Goal: Information Seeking & Learning: Learn about a topic

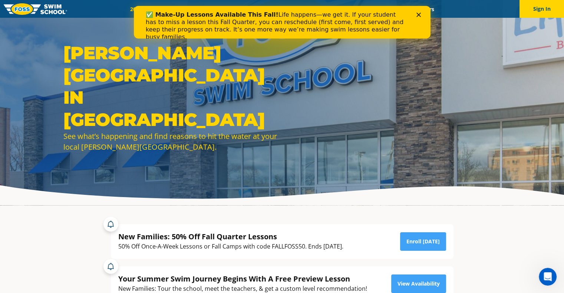
click at [159, 11] on b "✅ Make-Up Lessons Available This Fall!" at bounding box center [211, 14] width 133 height 7
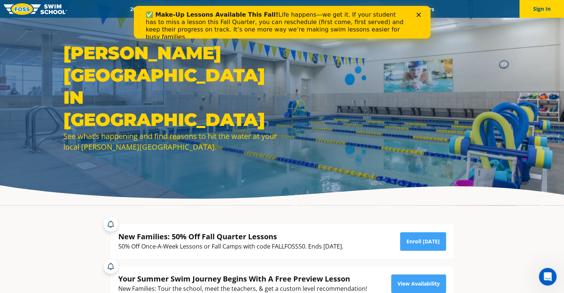
click at [420, 15] on icon "Close" at bounding box center [418, 15] width 4 height 4
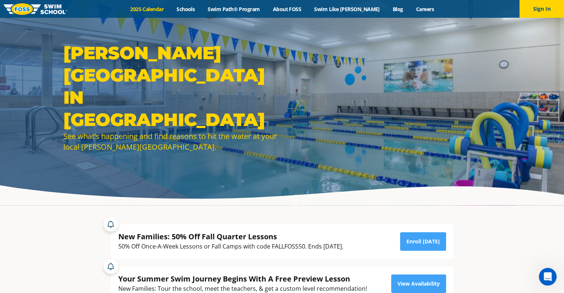
click at [163, 6] on link "2025 Calendar" at bounding box center [147, 9] width 46 height 7
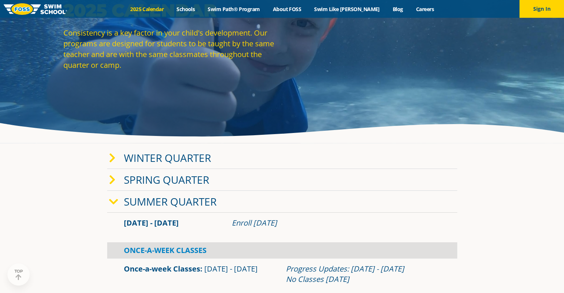
scroll to position [65, 0]
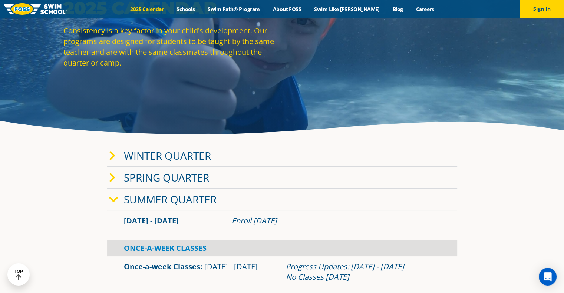
click at [111, 158] on icon at bounding box center [112, 156] width 7 height 10
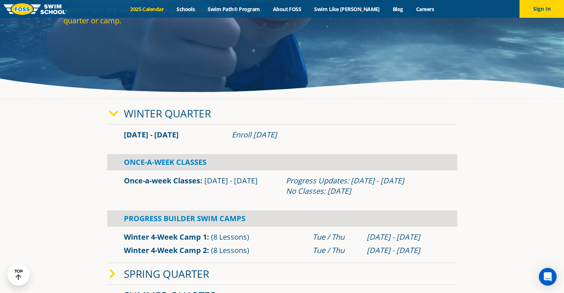
scroll to position [107, 0]
click at [116, 116] on icon at bounding box center [113, 114] width 9 height 10
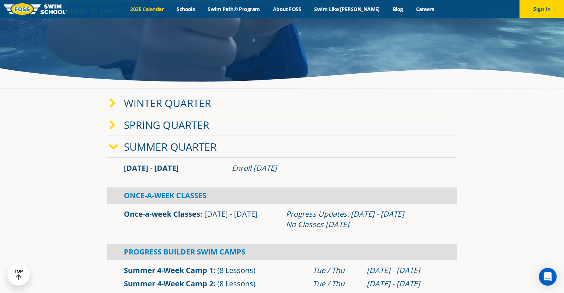
scroll to position [119, 0]
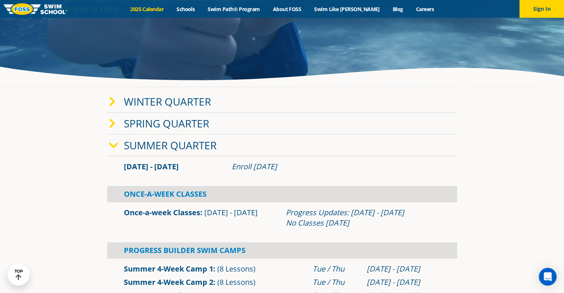
click at [114, 147] on icon at bounding box center [113, 146] width 9 height 10
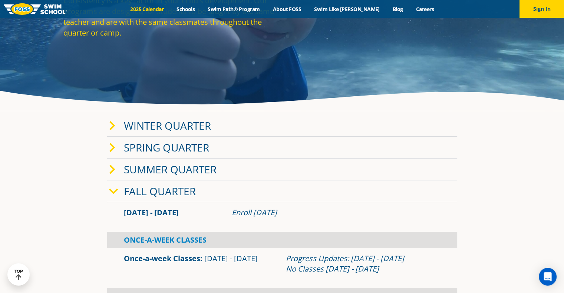
scroll to position [92, 0]
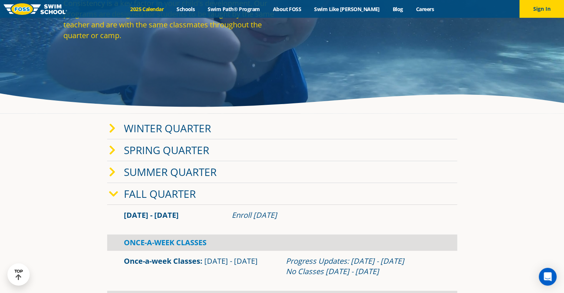
click at [115, 127] on span at bounding box center [116, 128] width 15 height 11
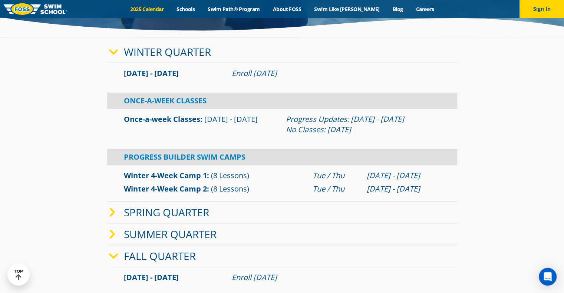
scroll to position [227, 0]
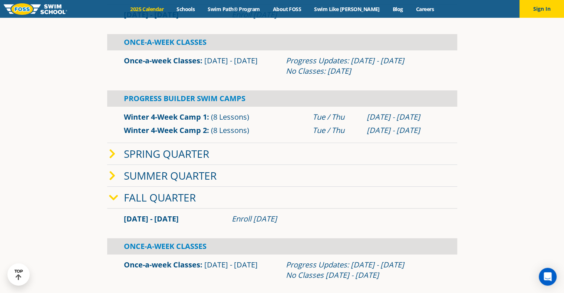
click at [151, 196] on link "Fall Quarter" at bounding box center [160, 198] width 72 height 14
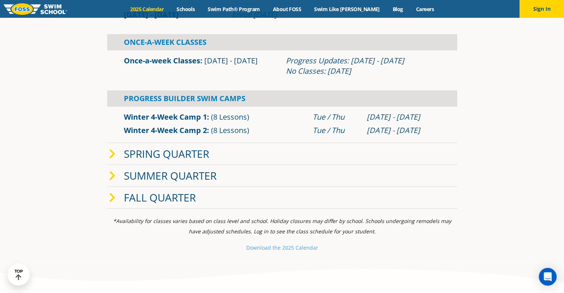
click at [151, 196] on link "Fall Quarter" at bounding box center [160, 198] width 72 height 14
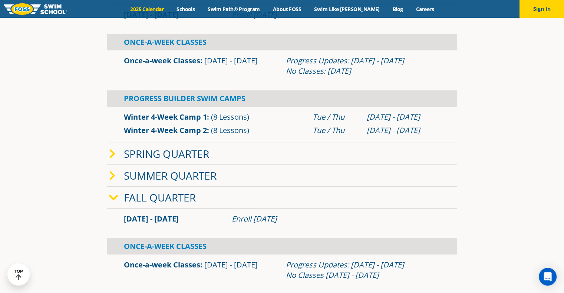
click at [151, 196] on link "Fall Quarter" at bounding box center [160, 198] width 72 height 14
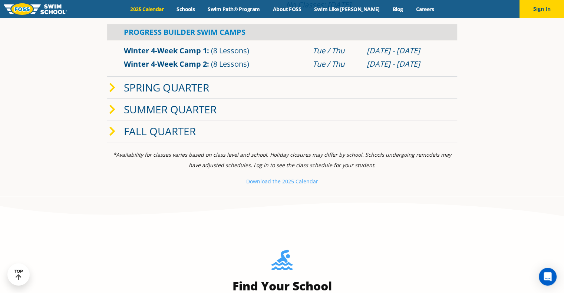
scroll to position [294, 0]
click at [276, 183] on small "Download th" at bounding box center [262, 181] width 32 height 7
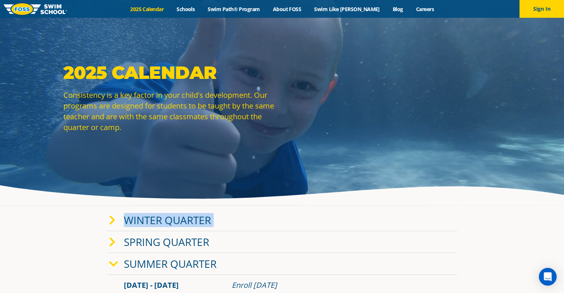
drag, startPoint x: 119, startPoint y: 234, endPoint x: 233, endPoint y: 181, distance: 125.4
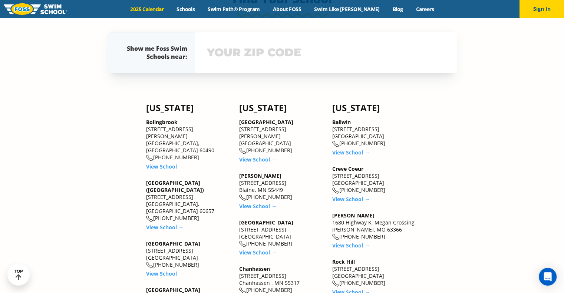
scroll to position [848, 0]
click at [175, 270] on link "View School →" at bounding box center [164, 273] width 37 height 7
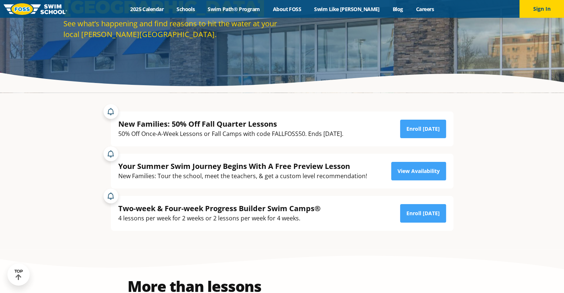
scroll to position [113, 0]
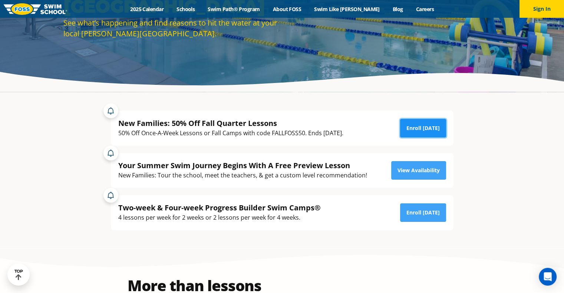
click at [409, 129] on link "Enroll [DATE]" at bounding box center [423, 128] width 46 height 19
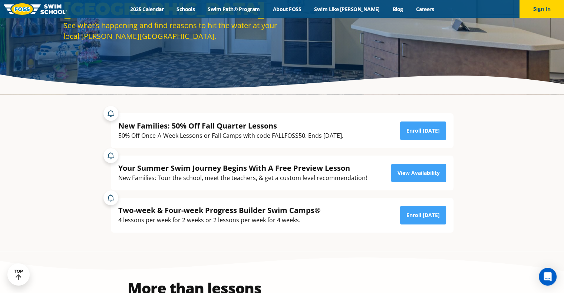
scroll to position [111, 0]
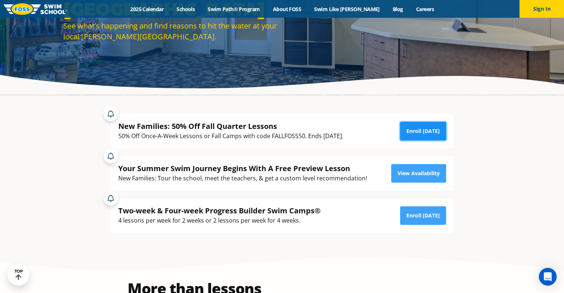
click at [412, 132] on link "Enroll [DATE]" at bounding box center [423, 131] width 46 height 19
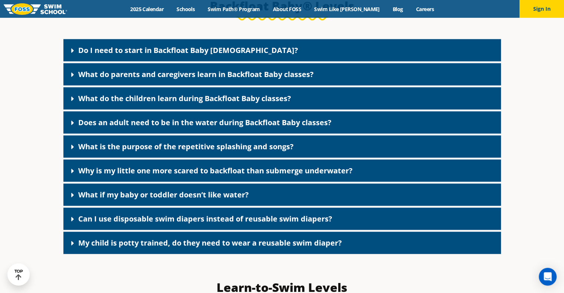
click at [72, 53] on icon at bounding box center [72, 51] width 3 height 4
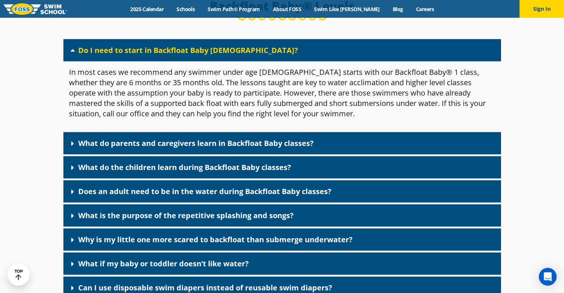
click at [73, 148] on icon at bounding box center [72, 143] width 7 height 7
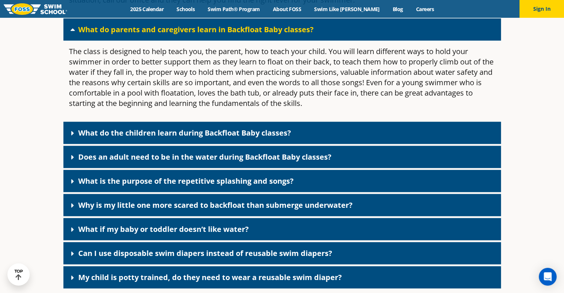
scroll to position [1758, 0]
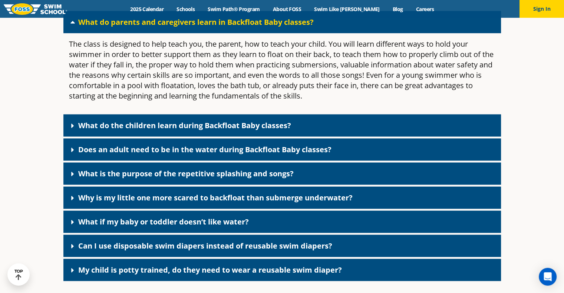
click at [105, 131] on link "What do the children learn during Backfloat Baby classes?" at bounding box center [184, 126] width 213 height 10
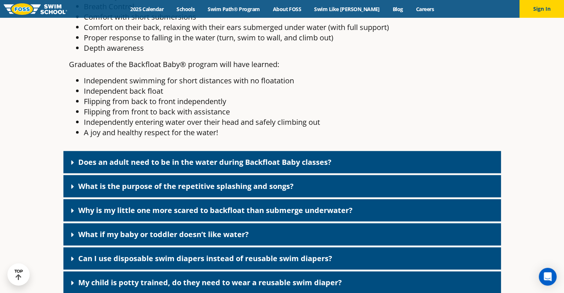
scroll to position [1964, 0]
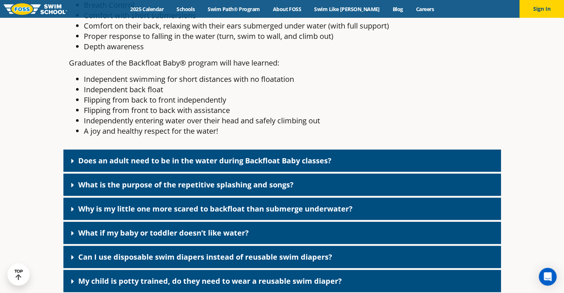
click at [125, 166] on link "Does an adult need to be in the water during Backfloat Baby classes?" at bounding box center [204, 161] width 253 height 10
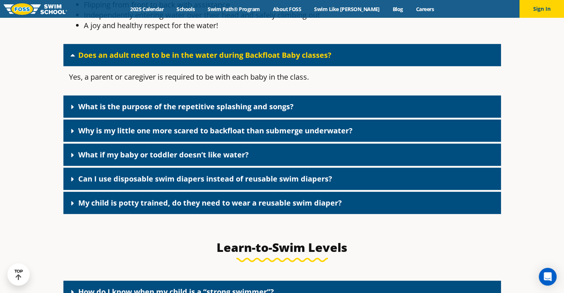
scroll to position [2071, 0]
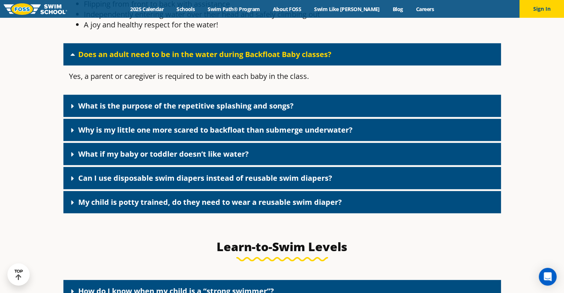
click at [146, 111] on link "What is the purpose of the repetitive splashing and songs?" at bounding box center [185, 106] width 215 height 10
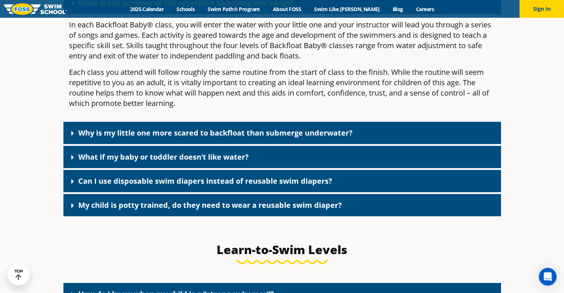
scroll to position [2174, 0]
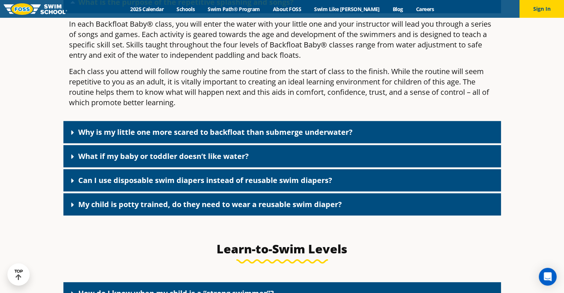
click at [156, 137] on link "Why is my little one more scared to backfloat than submerge underwater?" at bounding box center [215, 132] width 274 height 10
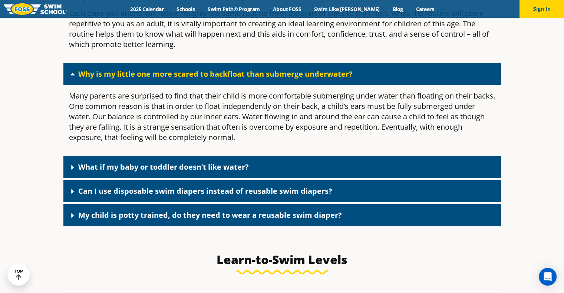
scroll to position [2233, 0]
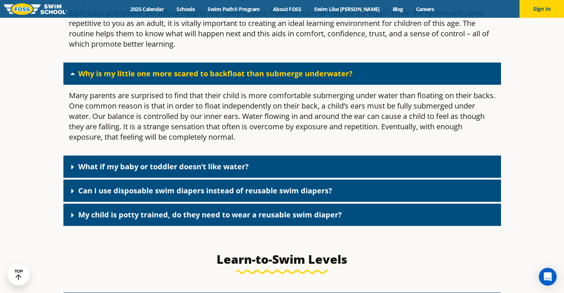
click at [168, 178] on div "What if my baby or toddler doesn’t like water?" at bounding box center [282, 167] width 438 height 22
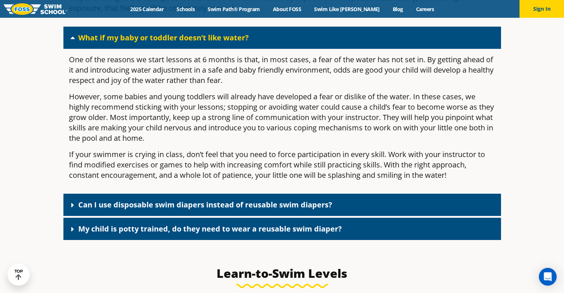
scroll to position [2366, 0]
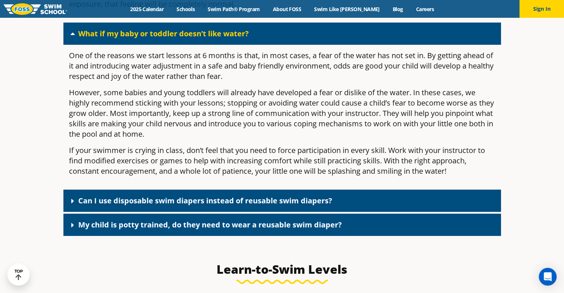
click at [163, 206] on link "Can I use disposable swim diapers instead of reusable swim diapers?" at bounding box center [205, 201] width 254 height 10
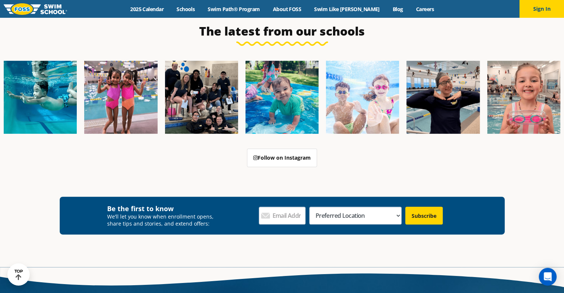
scroll to position [3080, 0]
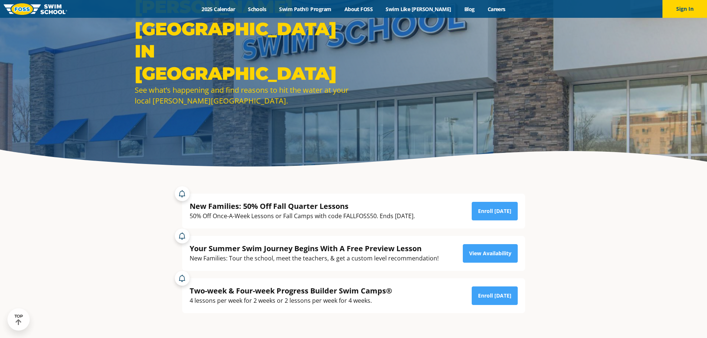
scroll to position [63, 0]
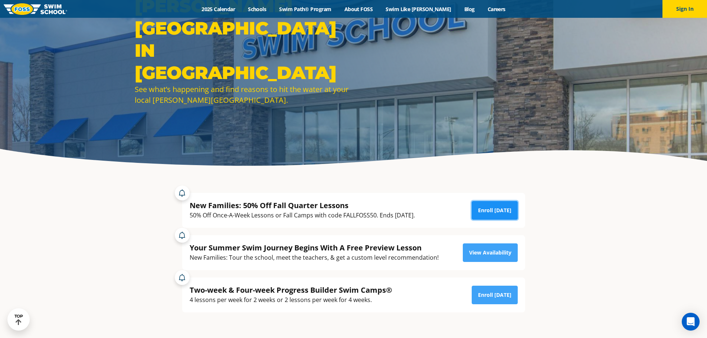
click at [483, 216] on link "Enroll [DATE]" at bounding box center [494, 210] width 46 height 19
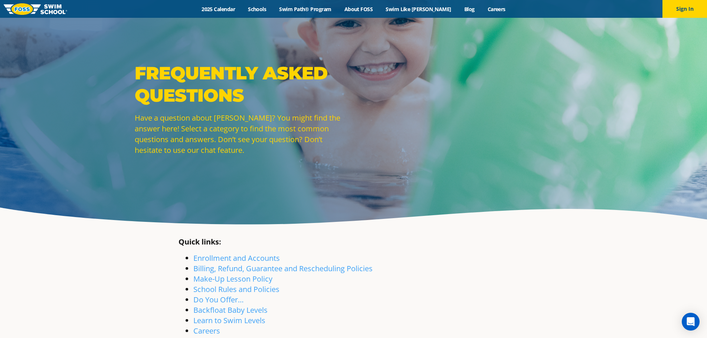
scroll to position [5, 0]
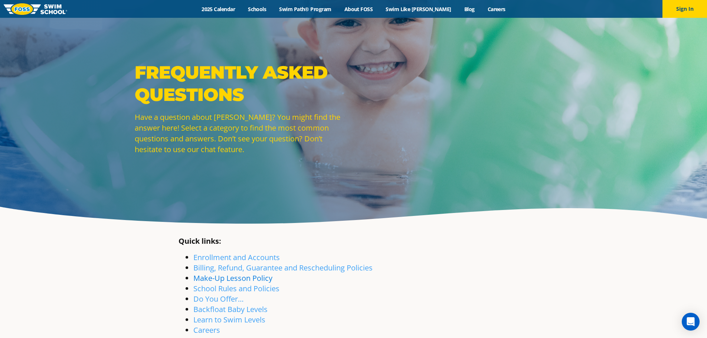
click at [205, 274] on link "Make-Up Lesson Policy" at bounding box center [232, 278] width 79 height 10
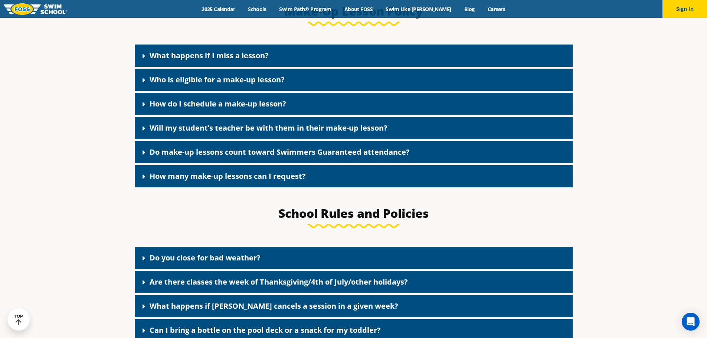
click at [141, 59] on icon at bounding box center [143, 55] width 7 height 7
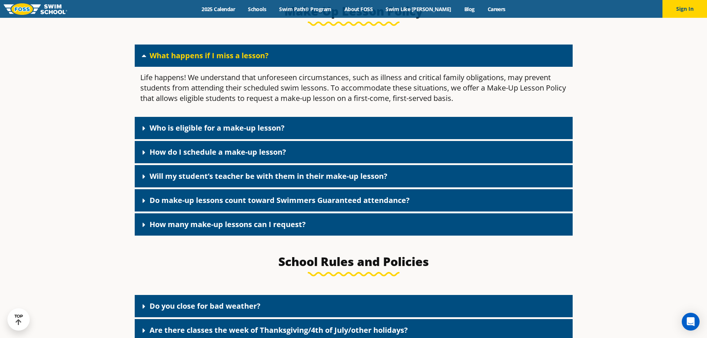
click at [169, 127] on link "Who is eligible for a make-up lesson?" at bounding box center [216, 128] width 135 height 10
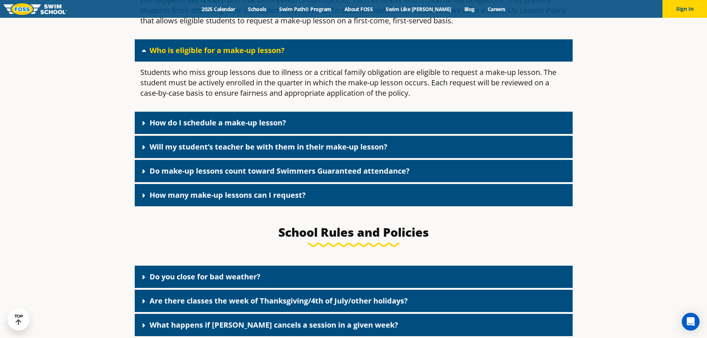
scroll to position [975, 0]
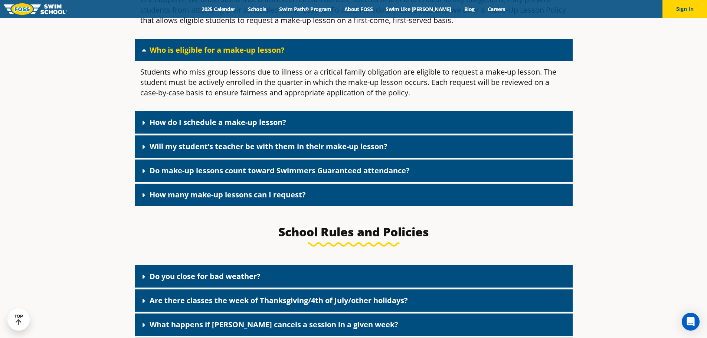
click at [169, 127] on link "How do I schedule a make-up lesson?" at bounding box center [217, 122] width 136 height 10
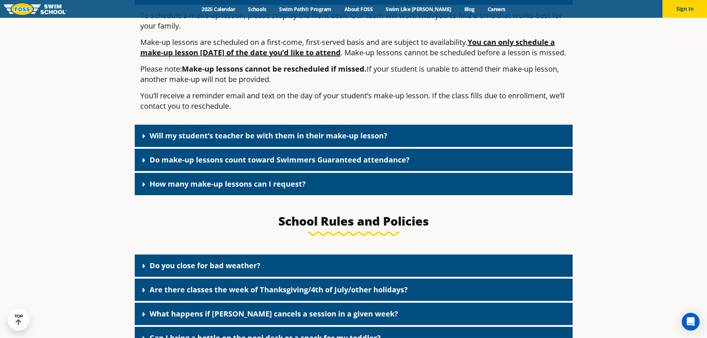
scroll to position [1103, 0]
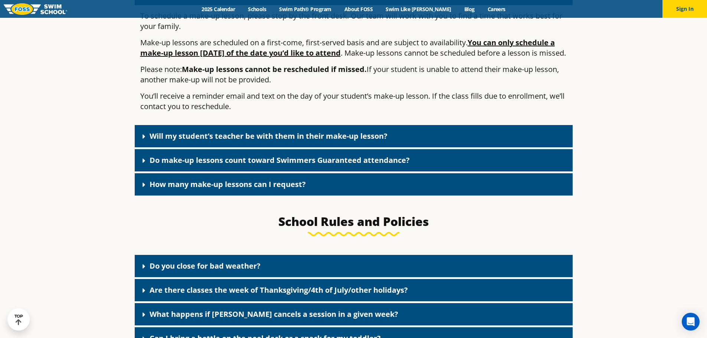
click at [187, 147] on div "Will my student’s teacher be with them in their make-up lesson?" at bounding box center [354, 136] width 438 height 22
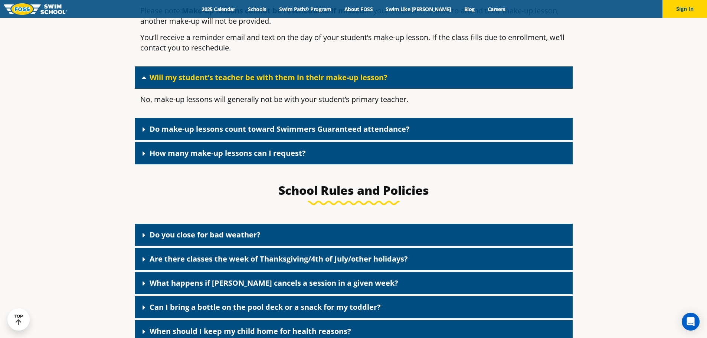
scroll to position [1164, 0]
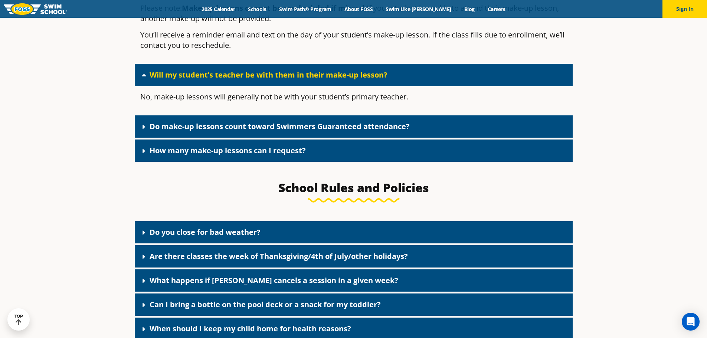
click at [186, 131] on link "Do make-up lessons count toward Swimmers Guaranteed attendance?" at bounding box center [279, 126] width 260 height 10
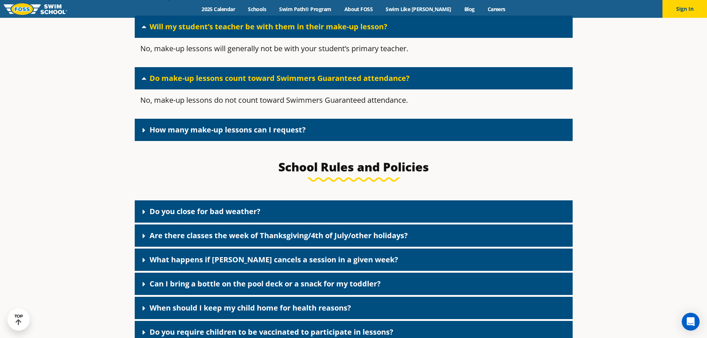
scroll to position [1213, 0]
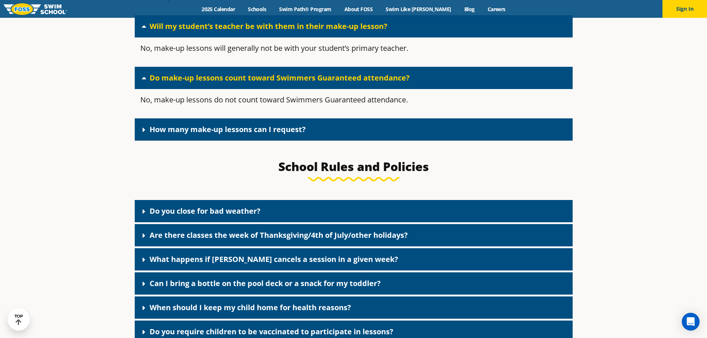
click at [186, 134] on link "How many make-up lessons can I request?" at bounding box center [227, 129] width 156 height 10
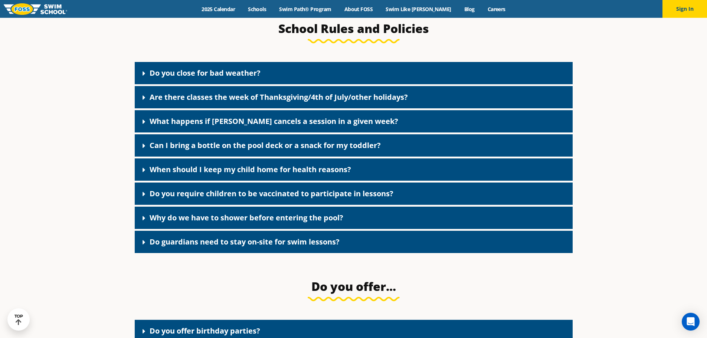
scroll to position [1401, 0]
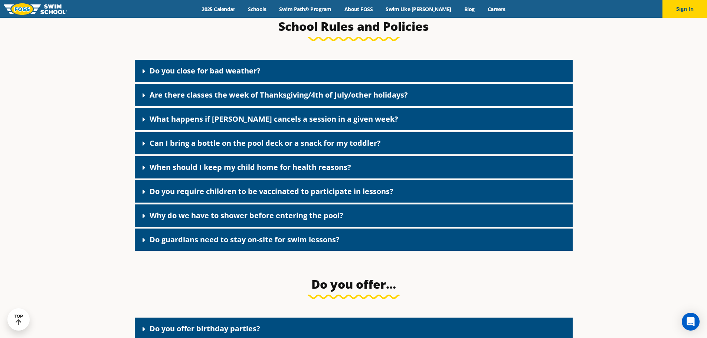
click at [178, 76] on link "Do you close for bad weather?" at bounding box center [204, 71] width 111 height 10
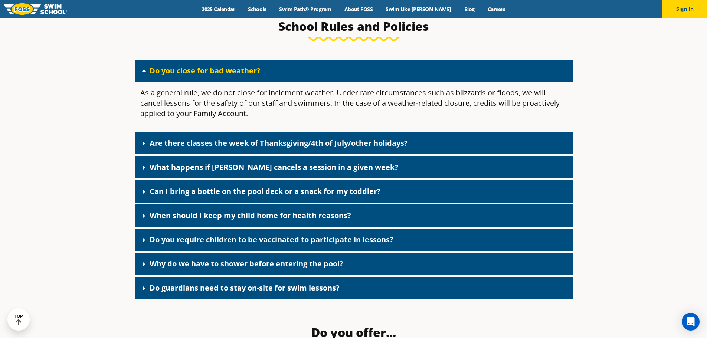
click at [218, 148] on link "Are there classes the week of Thanksgiving/4th of July/other holidays?" at bounding box center [278, 143] width 258 height 10
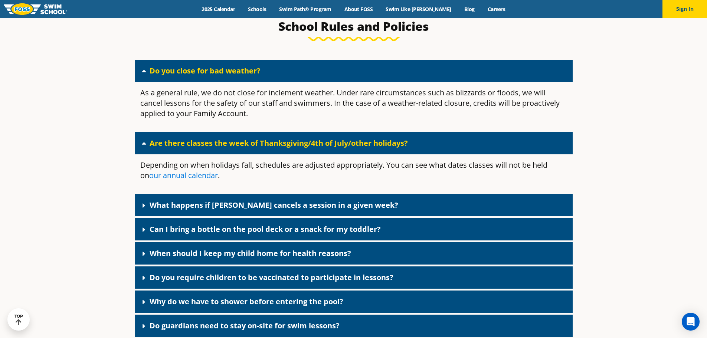
click at [191, 180] on link "our annual calendar" at bounding box center [183, 175] width 69 height 10
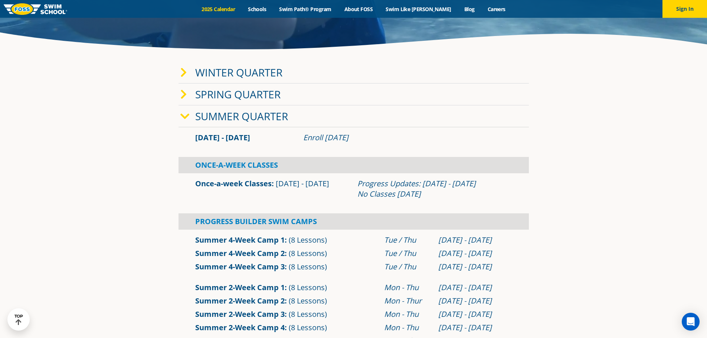
scroll to position [180, 0]
click at [183, 118] on icon at bounding box center [184, 116] width 9 height 10
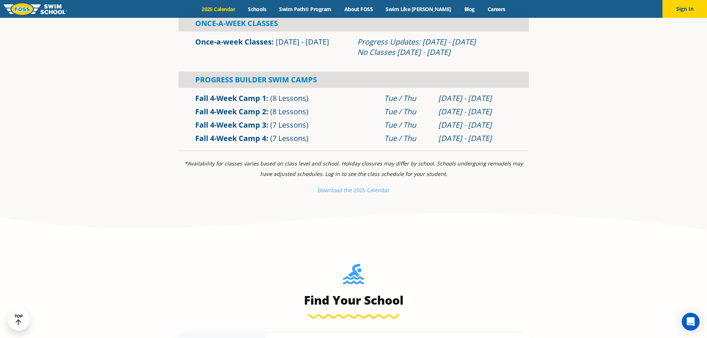
scroll to position [347, 0]
